Goal: Task Accomplishment & Management: Manage account settings

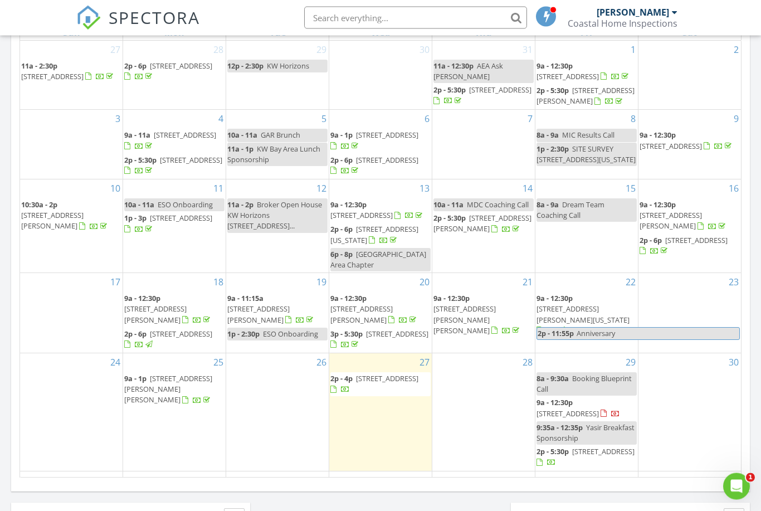
scroll to position [561, 0]
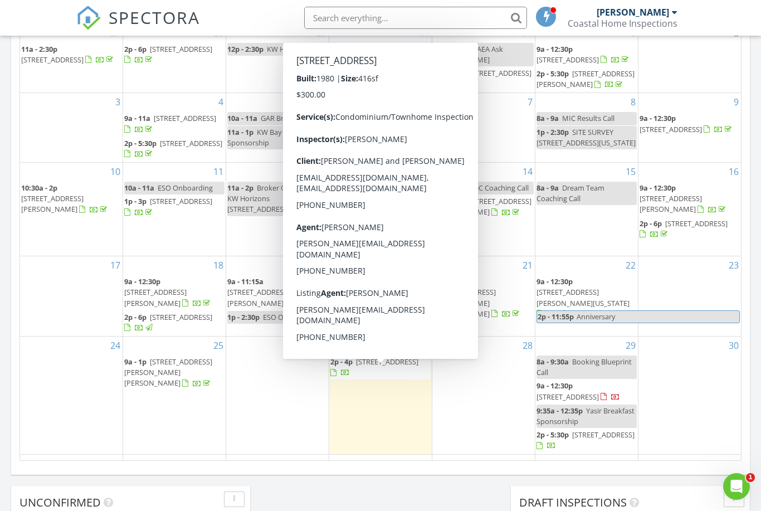
click at [360, 366] on span "[STREET_ADDRESS]" at bounding box center [387, 361] width 62 height 10
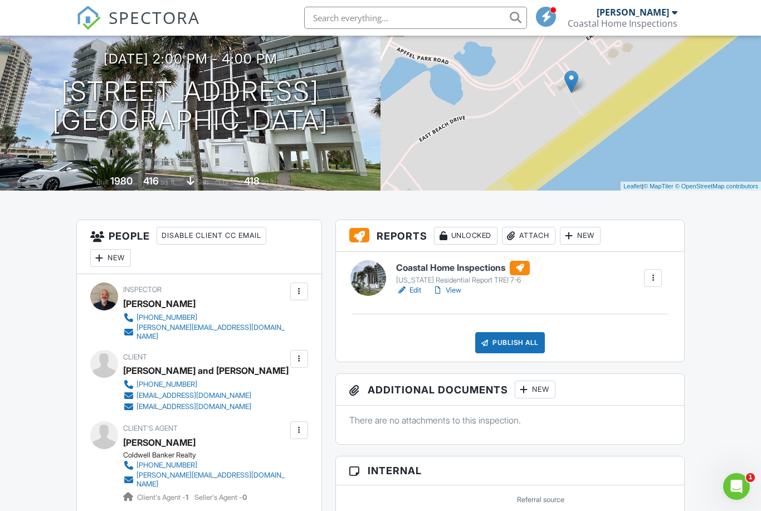
click at [513, 334] on div "Publish All" at bounding box center [510, 342] width 70 height 21
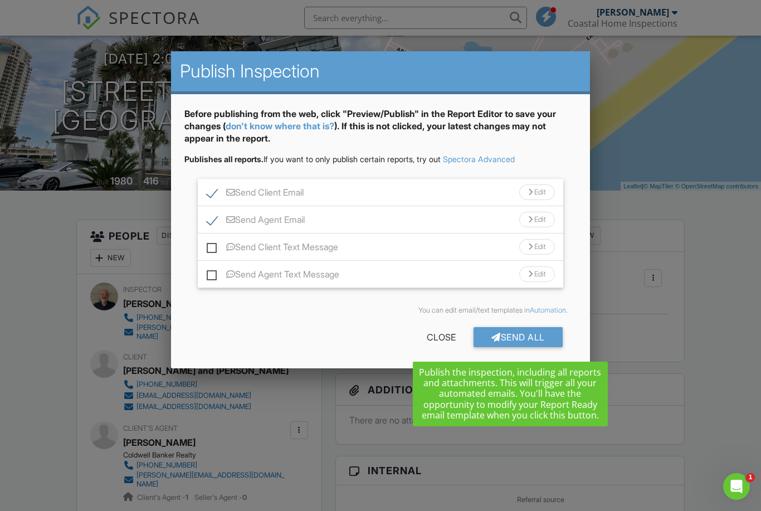
click at [207, 246] on label "Send Client Text Message" at bounding box center [272, 249] width 131 height 14
click at [207, 245] on input "Send Client Text Message" at bounding box center [210, 241] width 7 height 7
checkbox input "true"
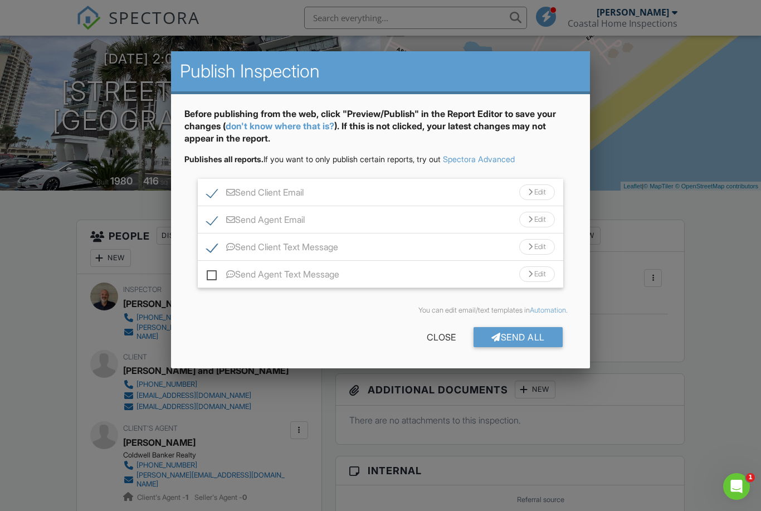
click at [220, 273] on label "Send Agent Text Message" at bounding box center [273, 276] width 133 height 14
click at [214, 272] on input "Send Agent Text Message" at bounding box center [210, 268] width 7 height 7
checkbox input "true"
click at [523, 338] on div "Send All" at bounding box center [517, 337] width 89 height 20
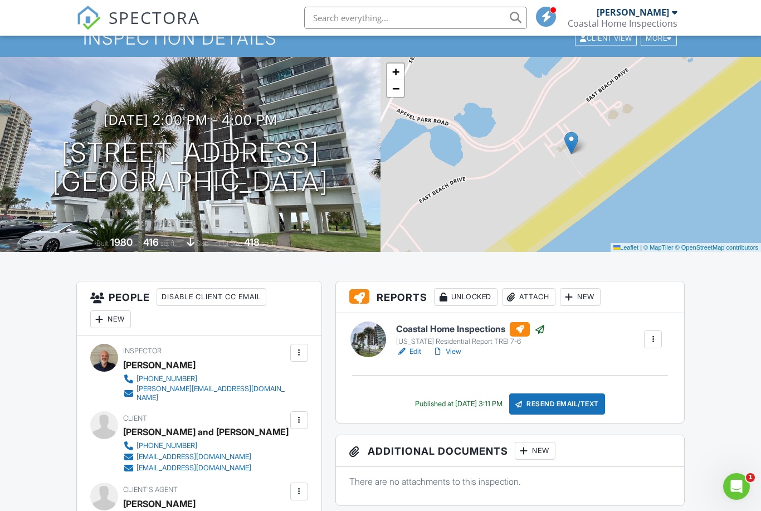
click at [457, 346] on link "View" at bounding box center [446, 351] width 29 height 11
